Goal: Information Seeking & Learning: Compare options

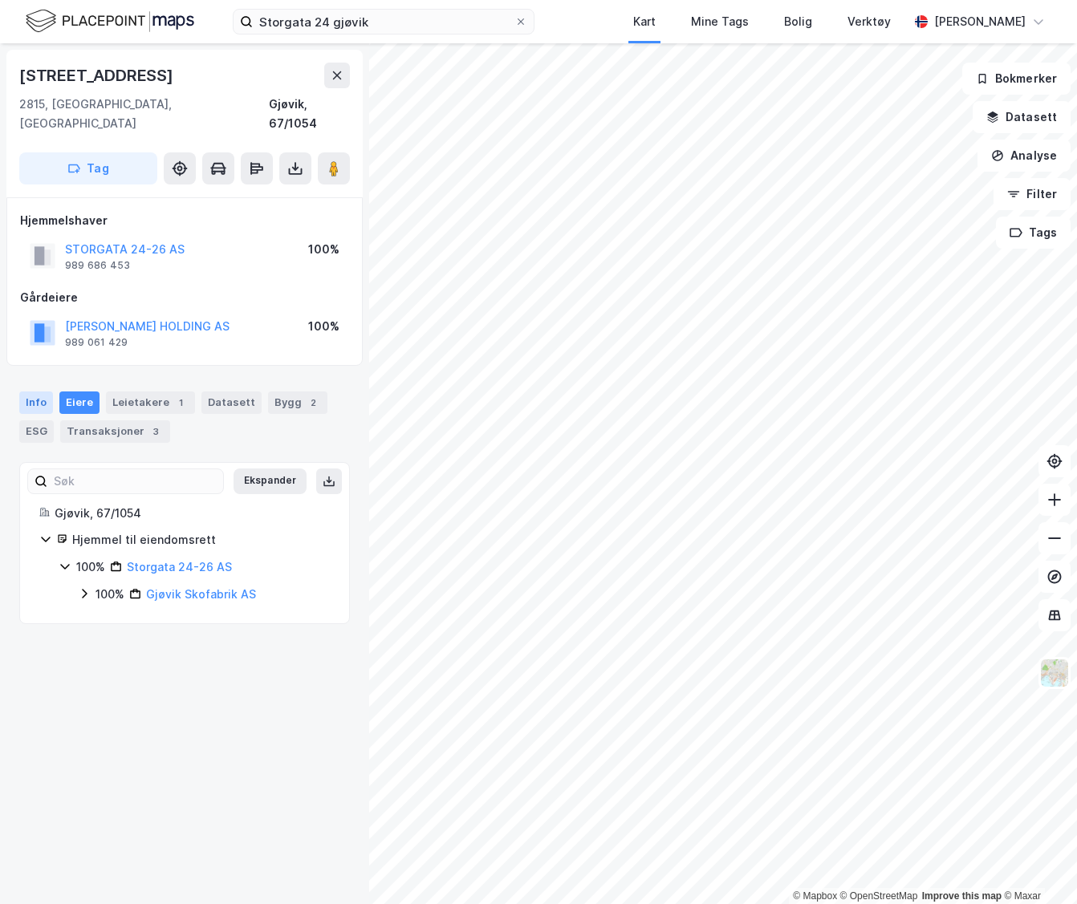
click at [42, 392] on div "Info" at bounding box center [36, 403] width 34 height 22
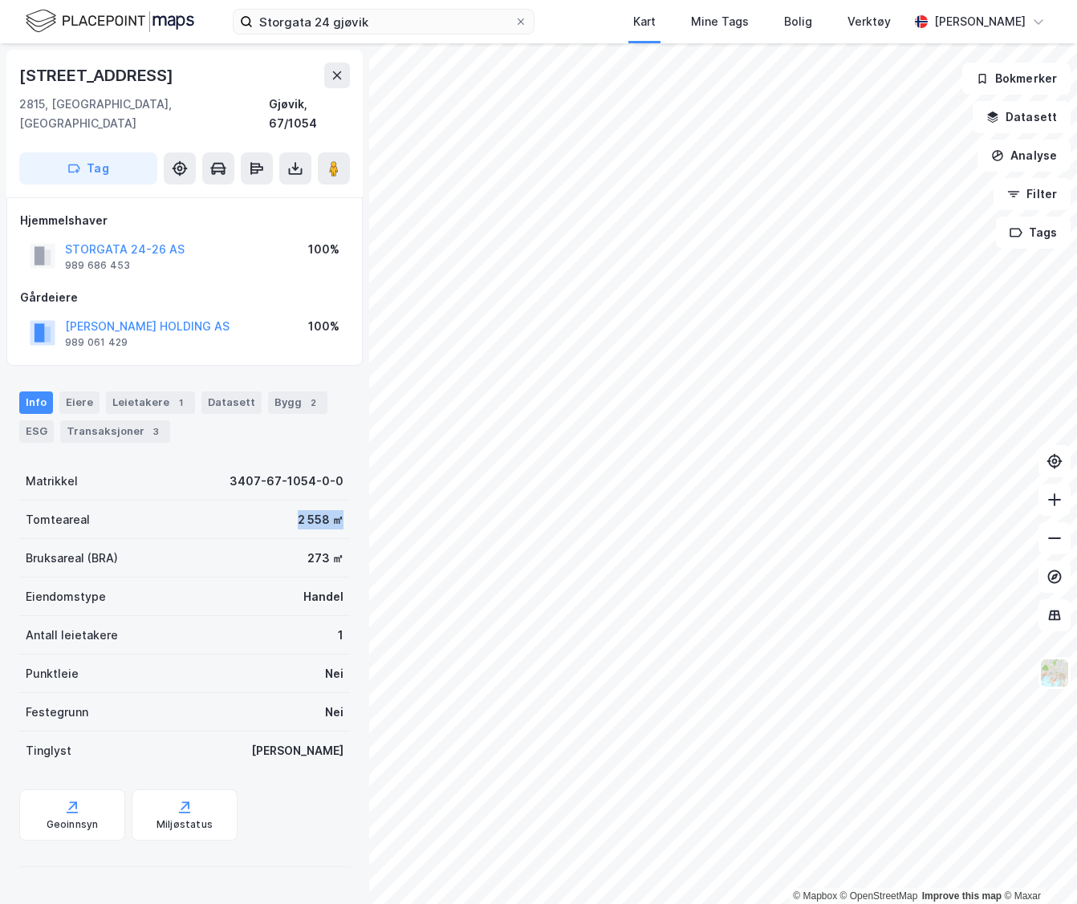
drag, startPoint x: 286, startPoint y: 502, endPoint x: 334, endPoint y: 501, distance: 47.4
click at [334, 501] on div "Tomteareal 2 558 ㎡" at bounding box center [184, 520] width 331 height 39
drag, startPoint x: 334, startPoint y: 501, endPoint x: 315, endPoint y: 502, distance: 19.3
copy div "2 558 ㎡"
